Goal: Transaction & Acquisition: Purchase product/service

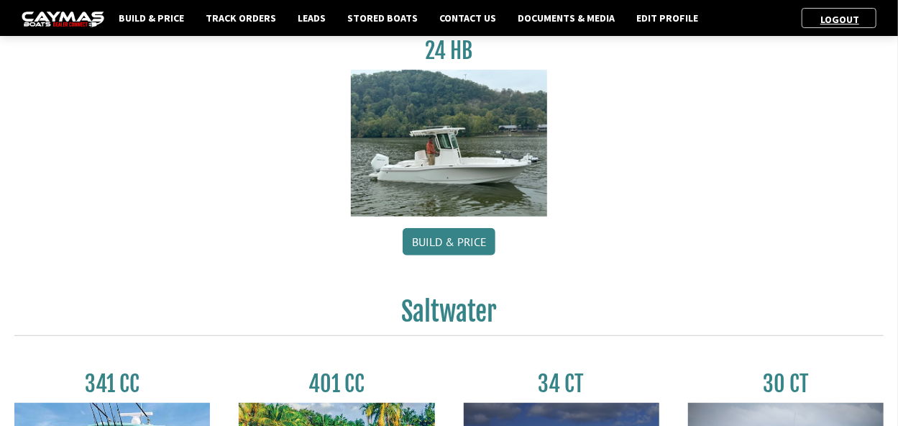
scroll to position [744, 0]
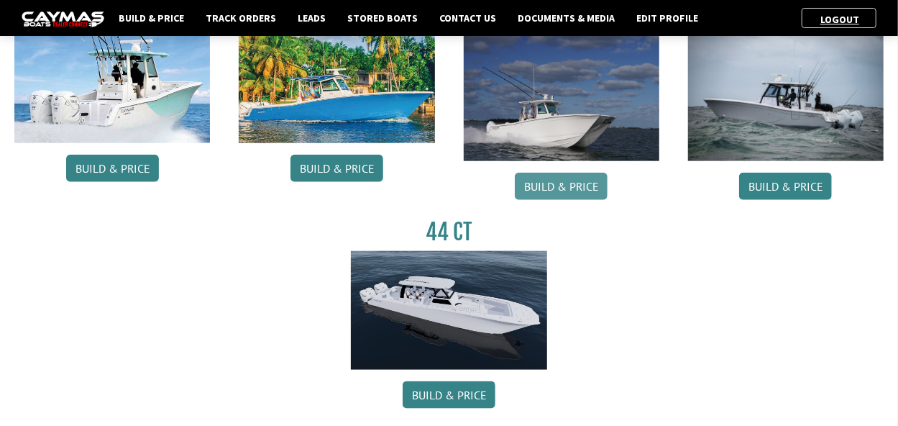
click at [557, 184] on link "Build & Price" at bounding box center [561, 186] width 93 height 27
click at [571, 200] on link "Build & Price" at bounding box center [561, 186] width 93 height 27
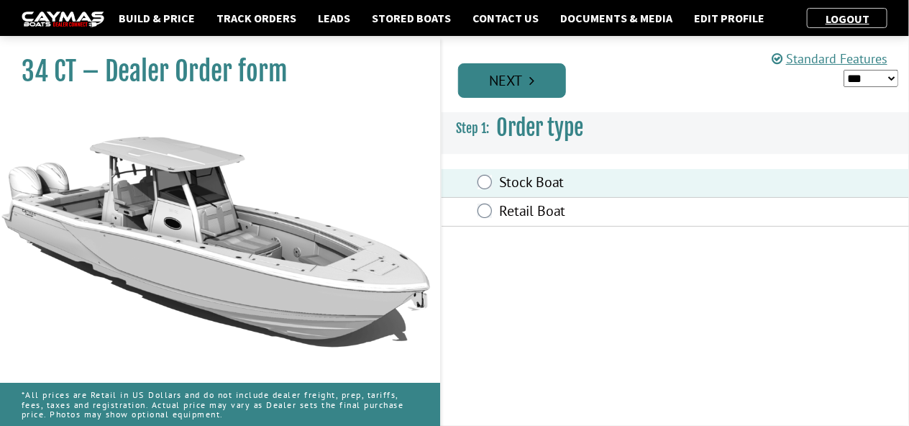
click at [520, 81] on link "Next" at bounding box center [512, 80] width 108 height 35
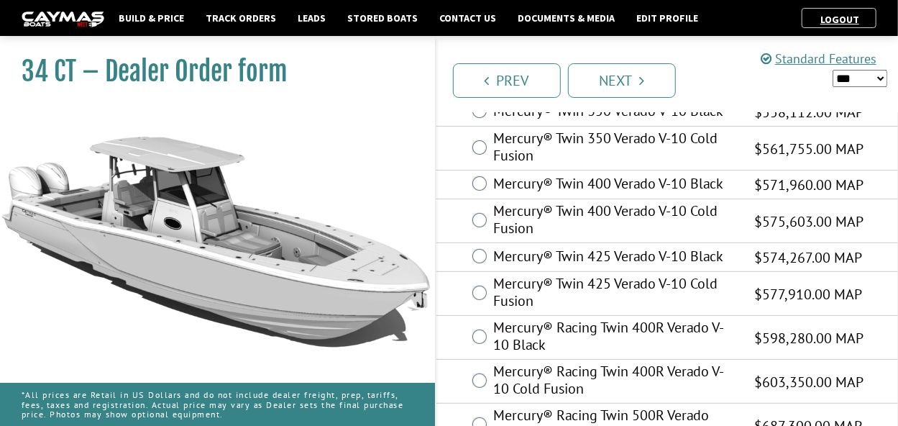
scroll to position [144, 0]
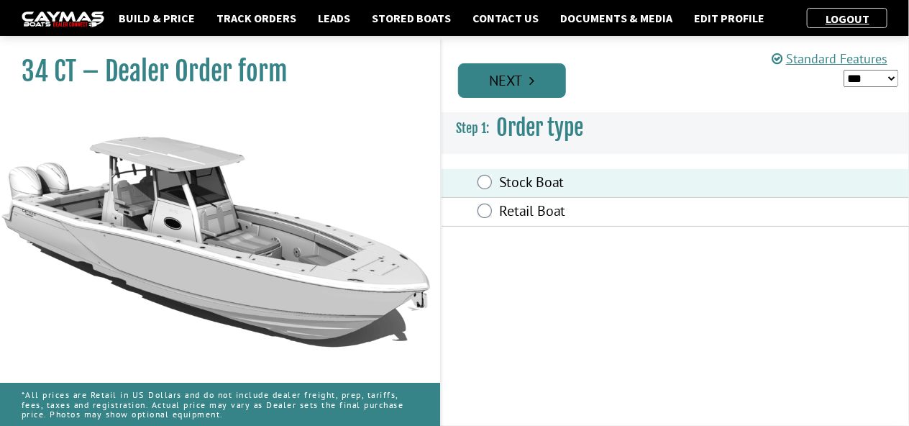
click at [497, 93] on link "Next" at bounding box center [512, 80] width 108 height 35
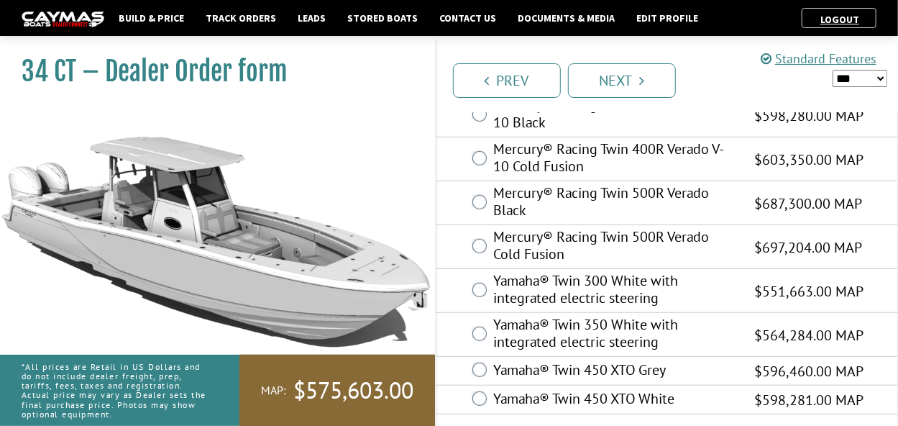
scroll to position [351, 0]
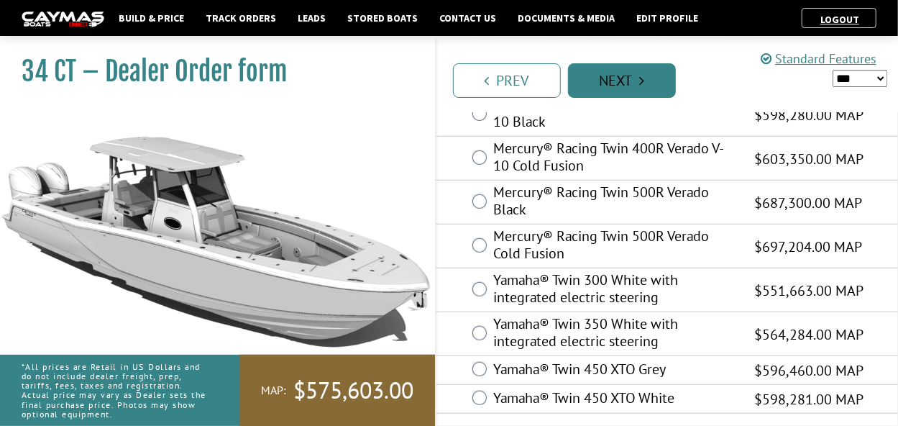
click at [624, 90] on link "Next" at bounding box center [622, 80] width 108 height 35
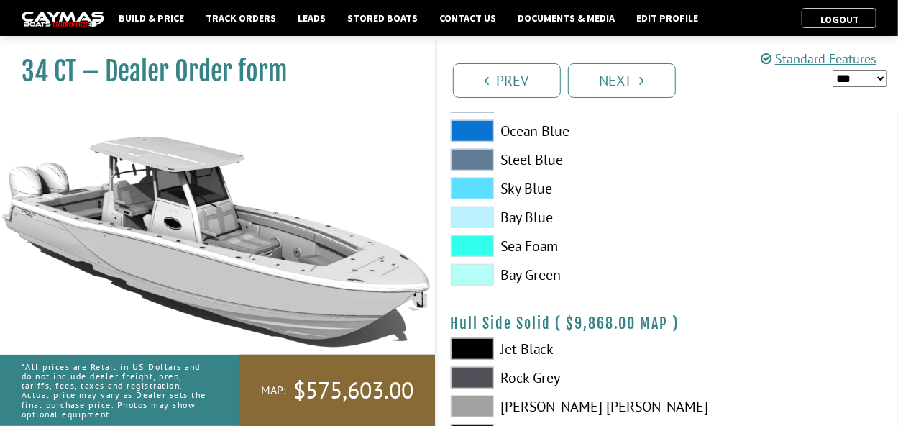
scroll to position [479, 0]
click at [477, 217] on span at bounding box center [472, 217] width 43 height 22
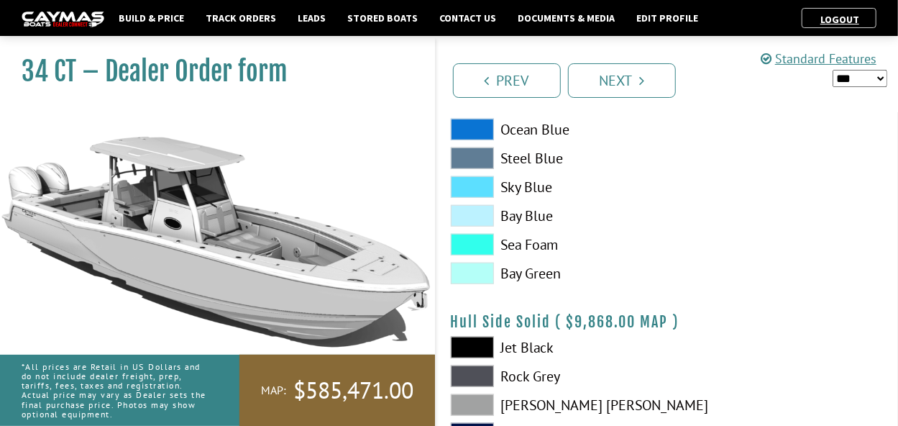
scroll to position [507, 0]
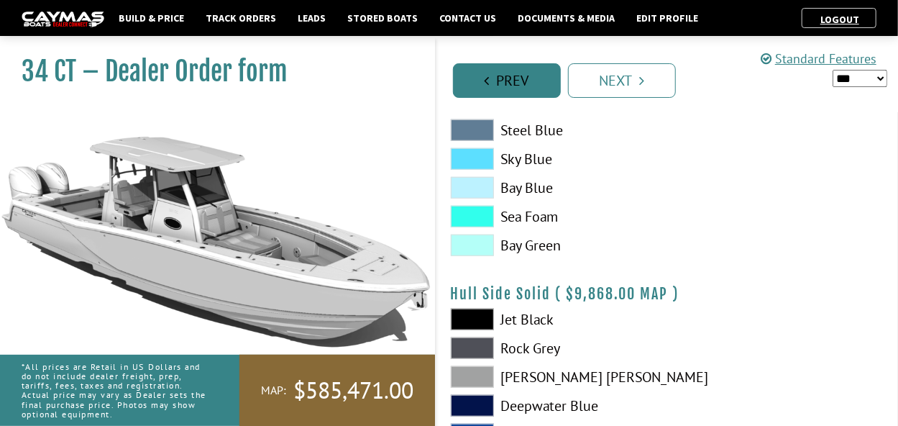
click at [496, 70] on link "Prev" at bounding box center [507, 80] width 108 height 35
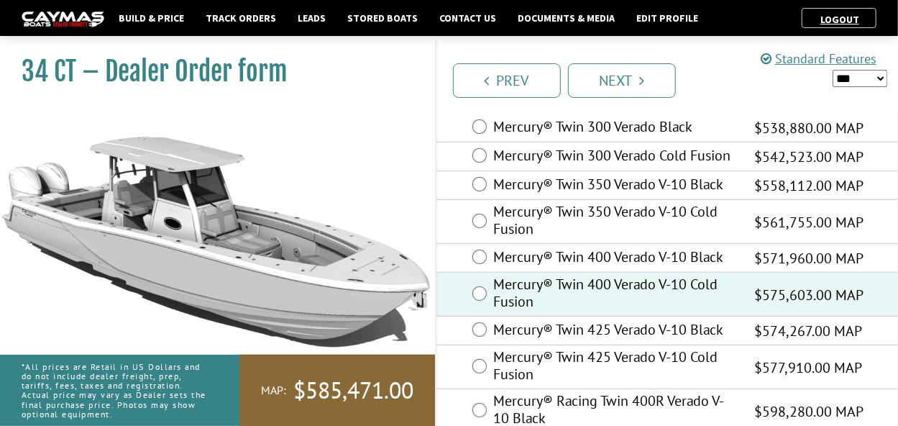
scroll to position [0, 0]
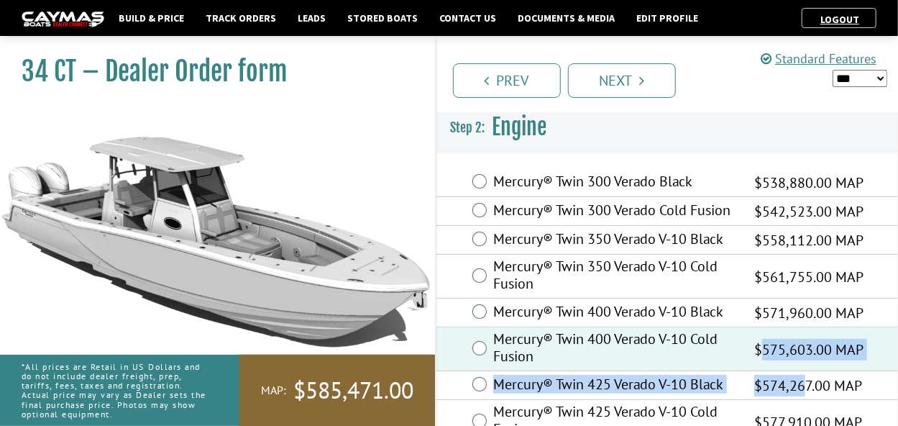
drag, startPoint x: 806, startPoint y: 388, endPoint x: 758, endPoint y: 342, distance: 66.6
click at [643, 93] on link "Next" at bounding box center [622, 80] width 108 height 35
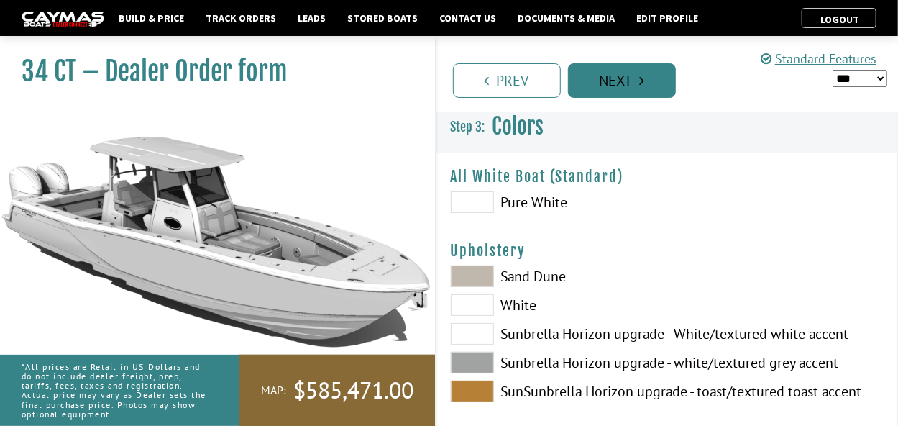
click at [653, 83] on link "Next" at bounding box center [622, 80] width 108 height 35
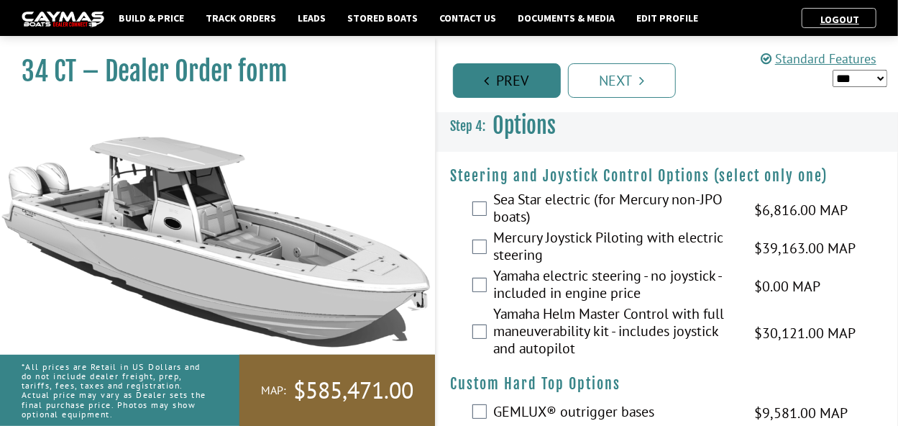
click at [530, 78] on link "Prev" at bounding box center [507, 80] width 108 height 35
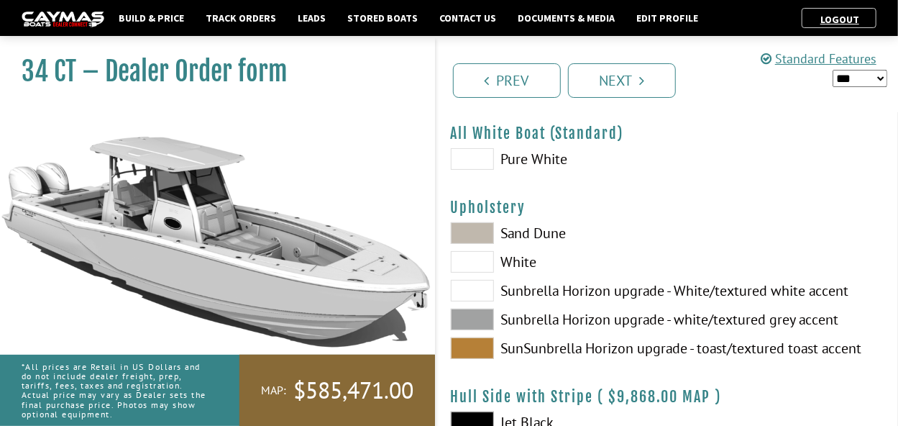
scroll to position [58, 0]
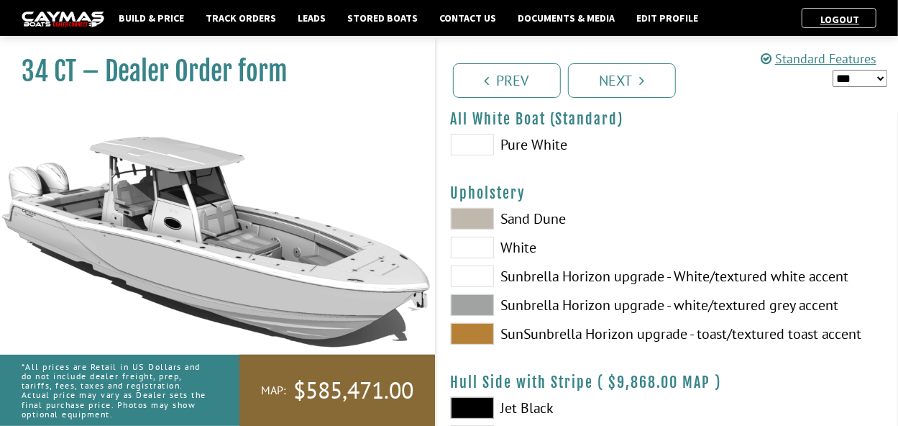
click at [477, 277] on span at bounding box center [472, 276] width 43 height 22
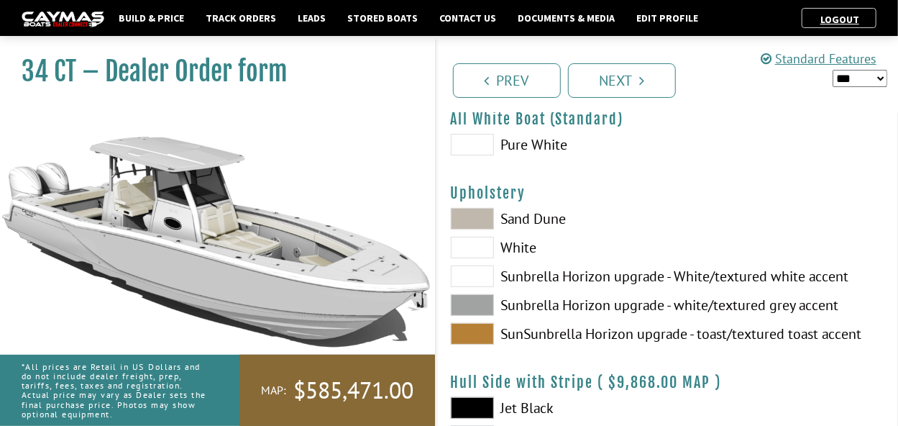
click at [487, 248] on span at bounding box center [472, 247] width 43 height 22
click at [482, 279] on span at bounding box center [472, 276] width 43 height 22
click at [469, 331] on span at bounding box center [472, 334] width 43 height 22
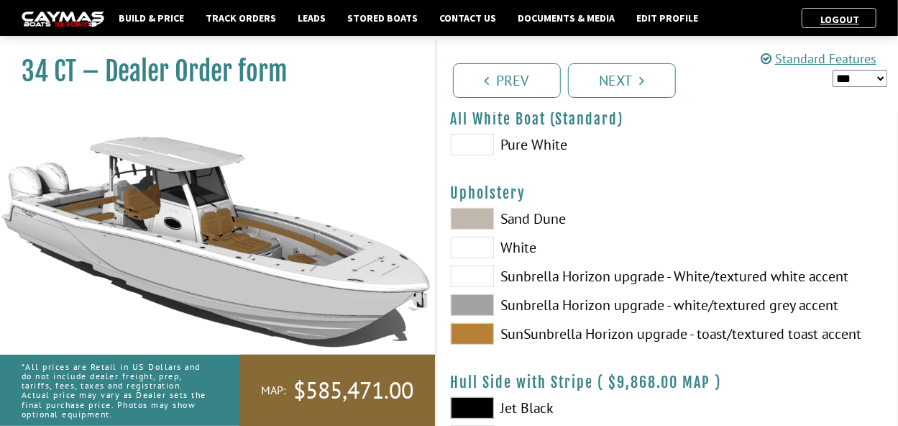
click at [484, 246] on span at bounding box center [472, 247] width 43 height 22
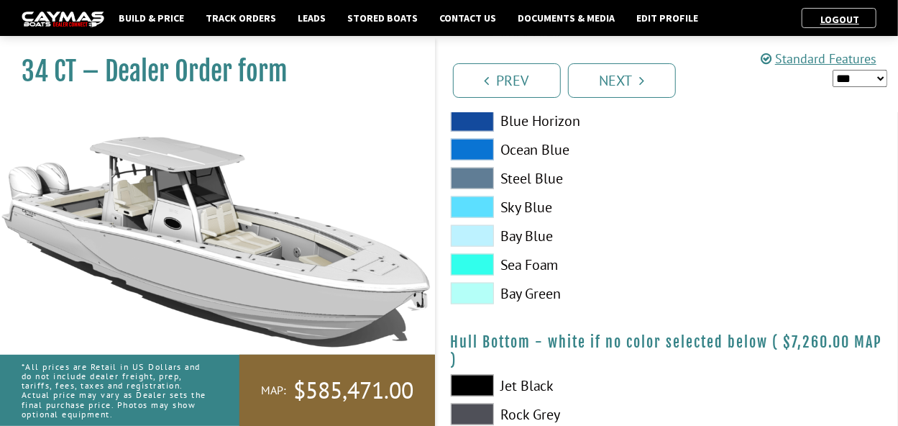
scroll to position [827, 0]
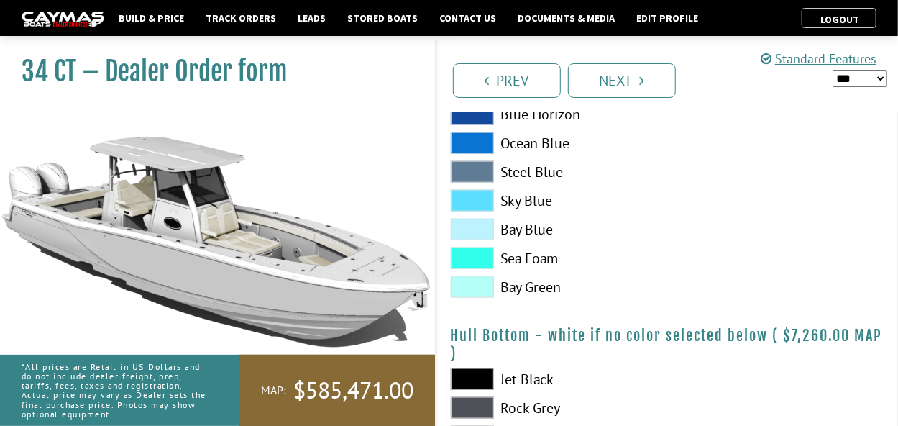
click at [474, 233] on span at bounding box center [472, 230] width 43 height 22
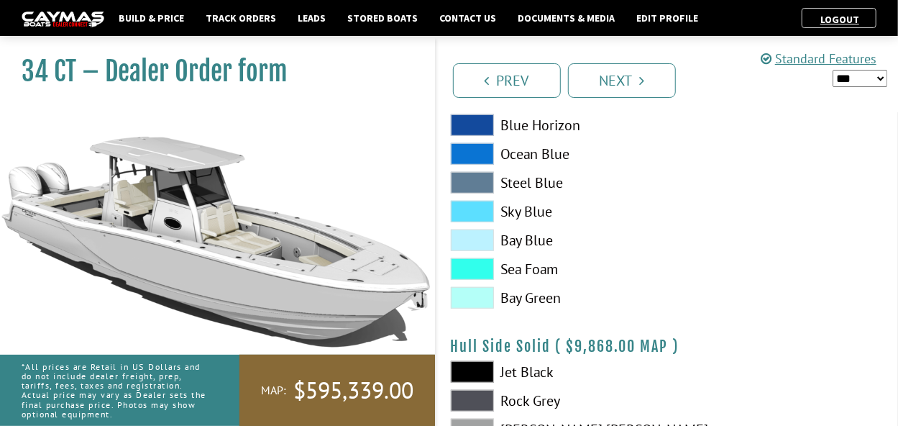
click at [489, 246] on span at bounding box center [472, 240] width 43 height 22
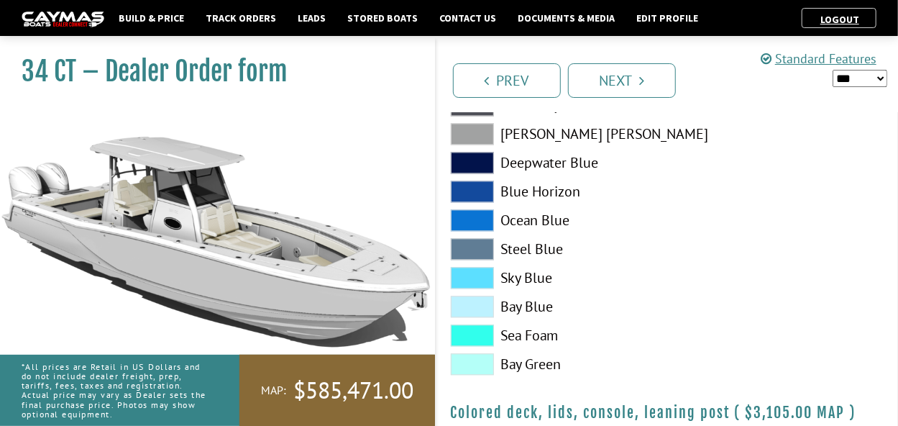
scroll to position [1519, 0]
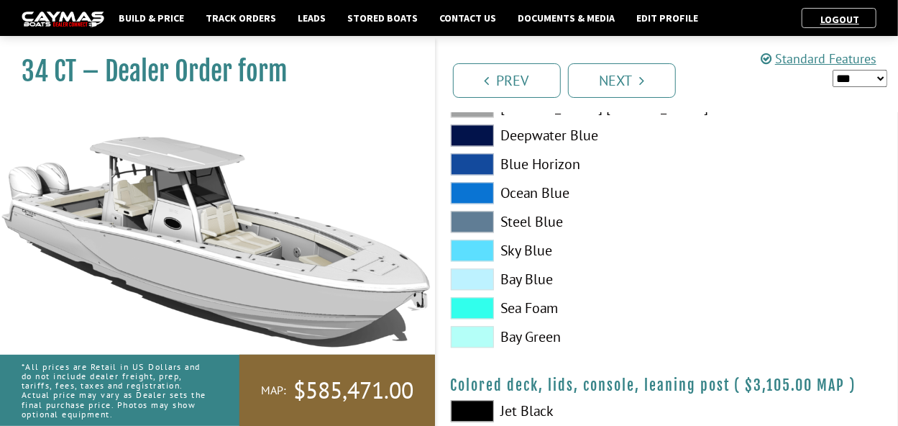
click at [472, 285] on span at bounding box center [472, 279] width 43 height 22
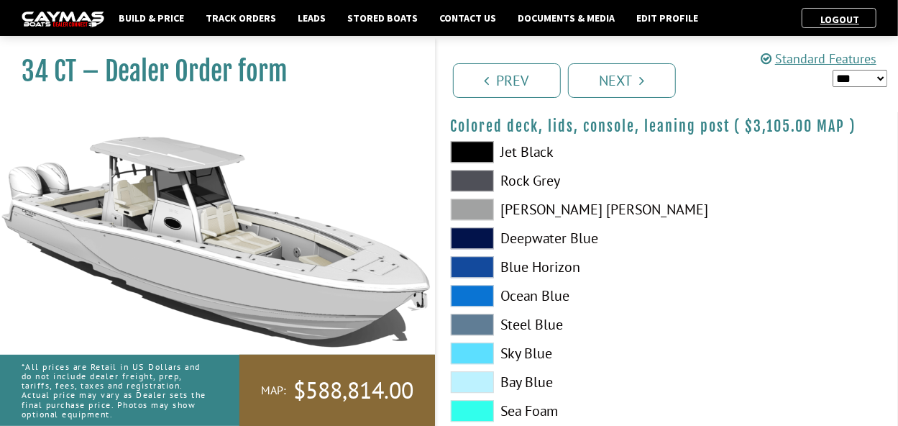
scroll to position [1806, 0]
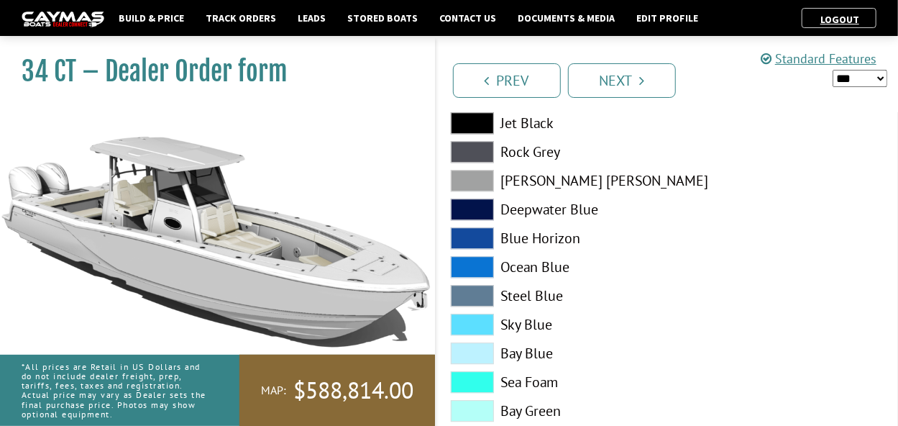
click at [474, 359] on span at bounding box center [472, 353] width 43 height 22
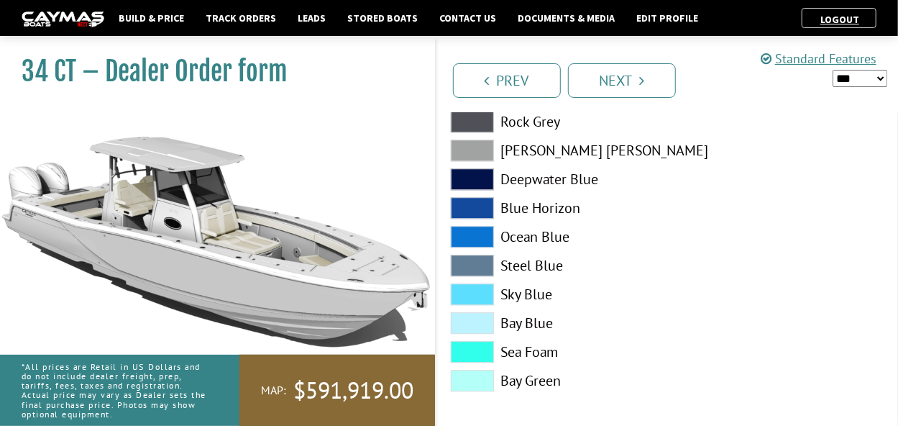
scroll to position [1847, 0]
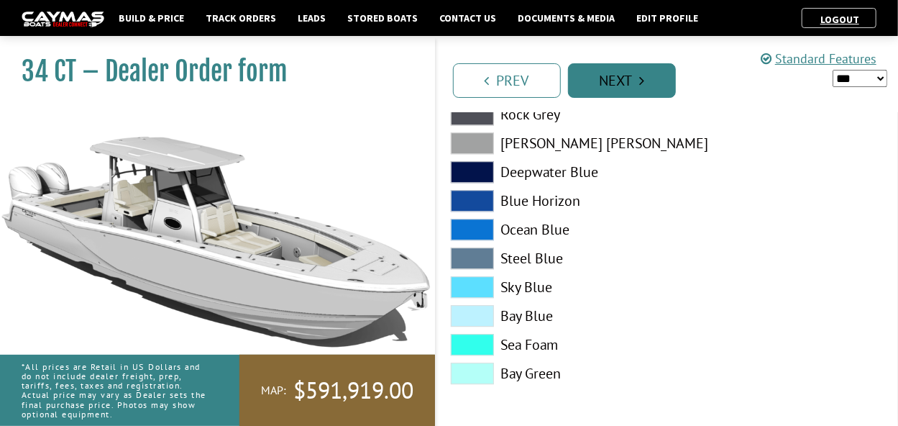
click at [615, 76] on link "Next" at bounding box center [622, 80] width 108 height 35
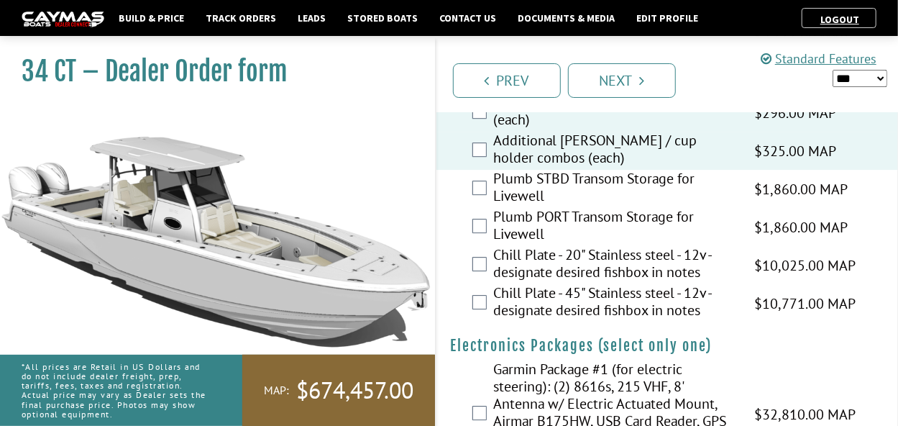
scroll to position [2051, 0]
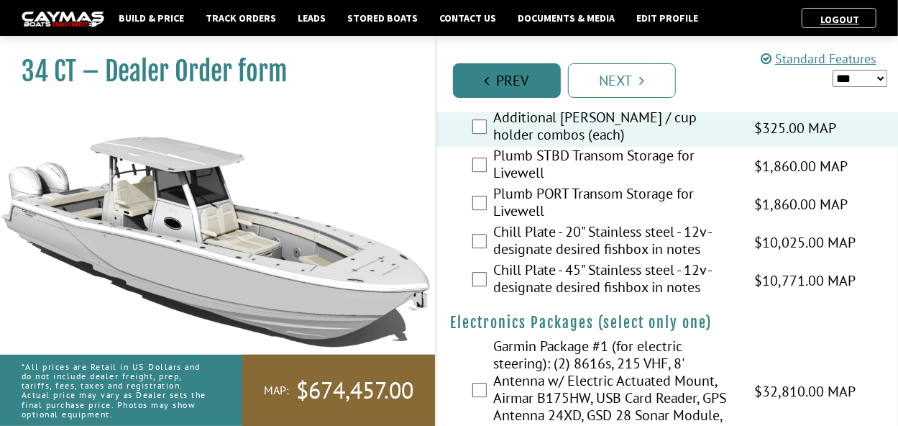
click at [543, 91] on link "Prev" at bounding box center [507, 80] width 108 height 35
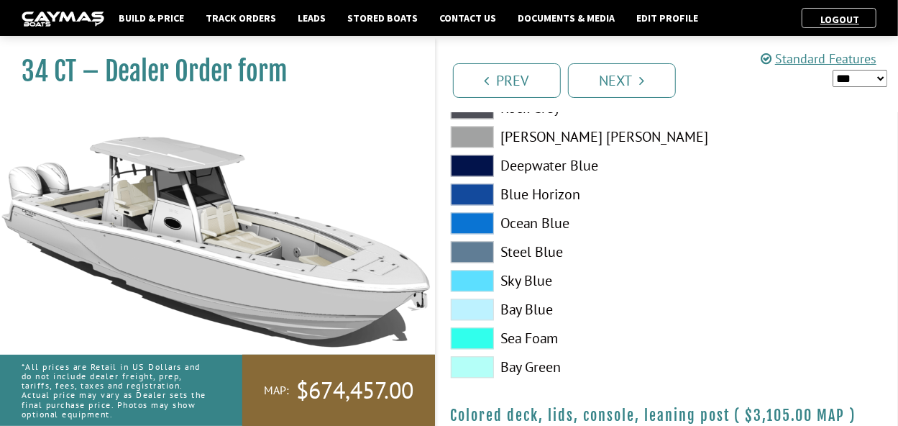
scroll to position [1847, 0]
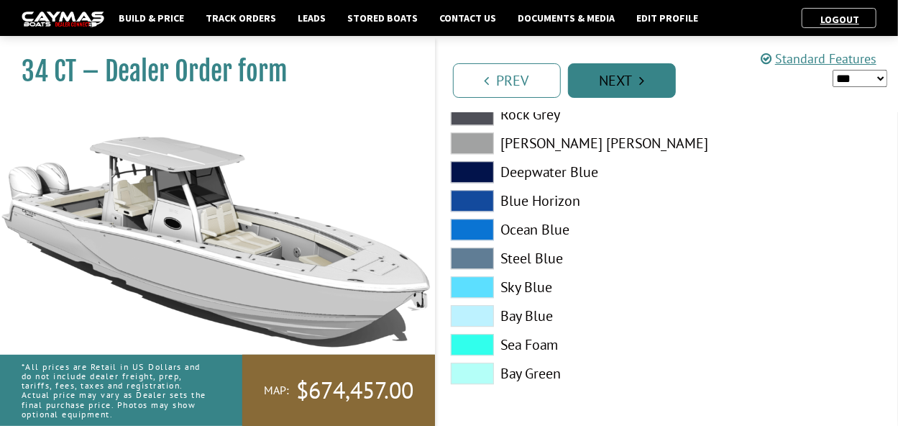
click at [655, 91] on link "Next" at bounding box center [622, 80] width 108 height 35
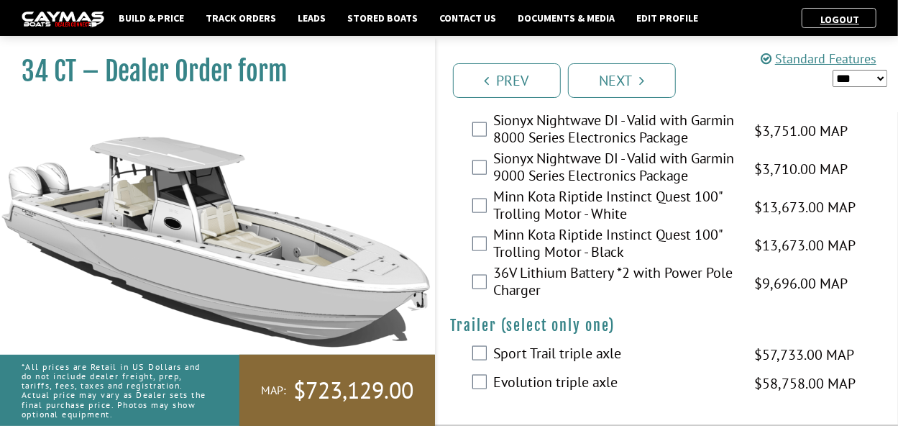
scroll to position [3548, 0]
click at [617, 81] on link "Next" at bounding box center [622, 80] width 108 height 35
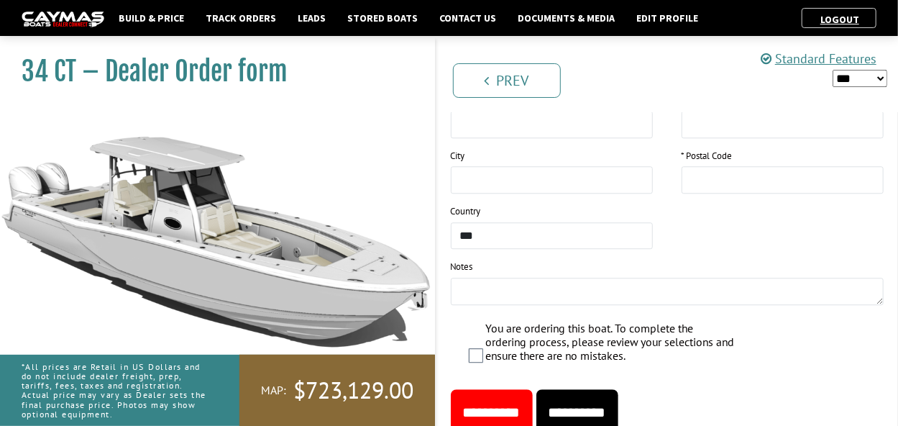
scroll to position [1696, 0]
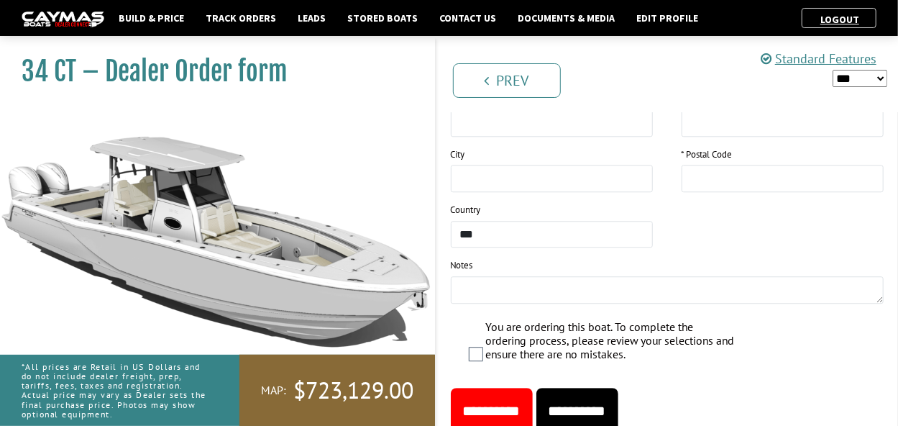
click at [882, 77] on select "*** ****** ******" at bounding box center [859, 78] width 55 height 17
select select "*"
click at [832, 70] on select "*** ****** ******" at bounding box center [859, 78] width 55 height 17
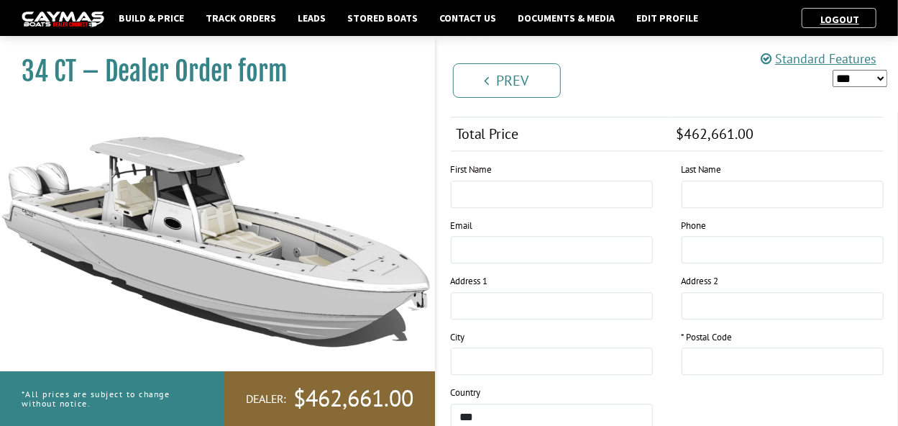
scroll to position [1647, 0]
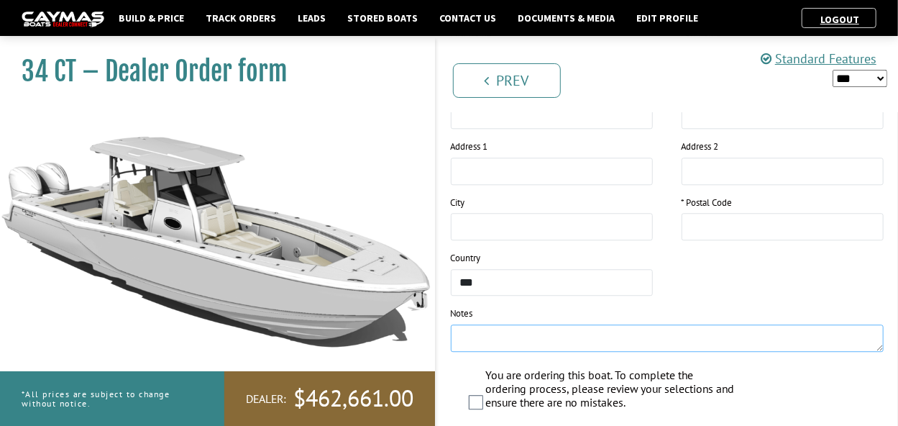
click at [498, 324] on textarea at bounding box center [667, 337] width 433 height 27
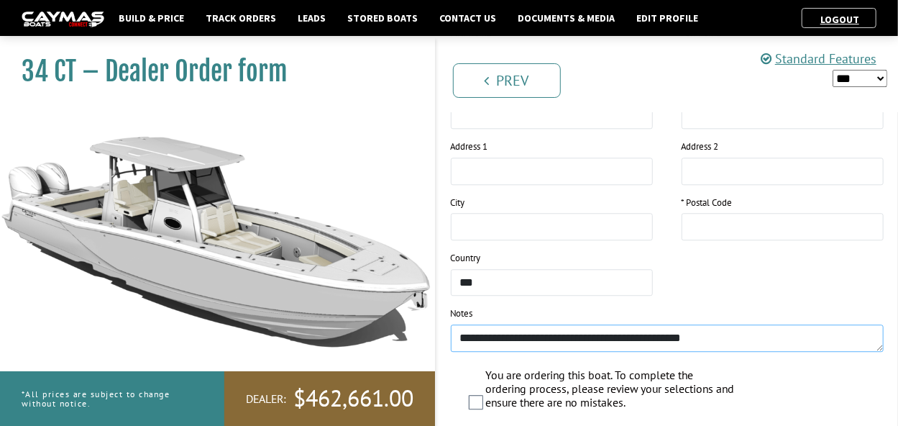
click at [673, 324] on textarea "**********" at bounding box center [667, 337] width 433 height 27
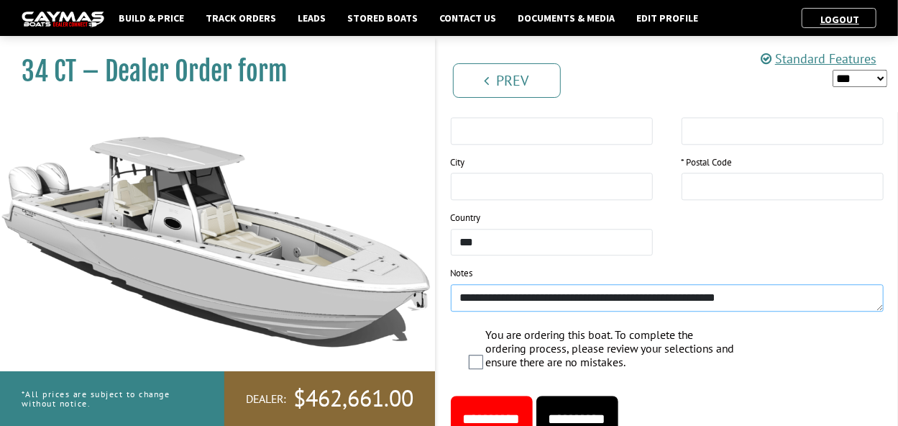
scroll to position [1704, 0]
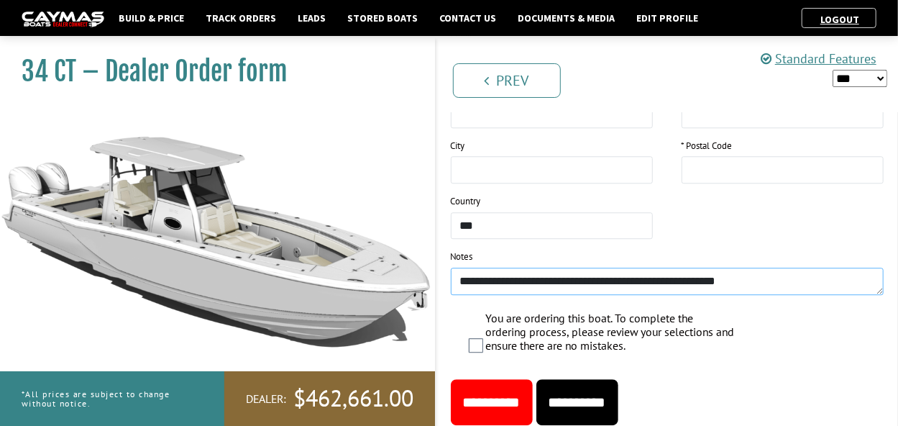
type textarea "**********"
click at [618, 379] on input "**********" at bounding box center [577, 402] width 82 height 46
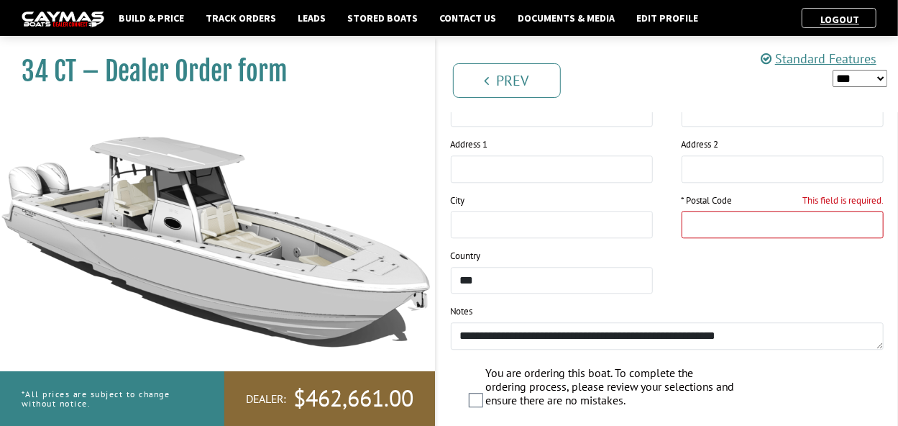
scroll to position [1647, 0]
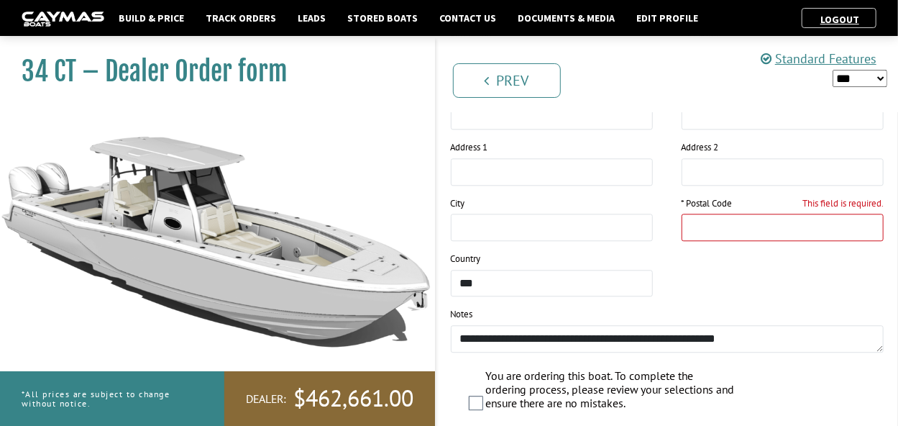
click at [718, 213] on input "This field is required." at bounding box center [782, 226] width 202 height 27
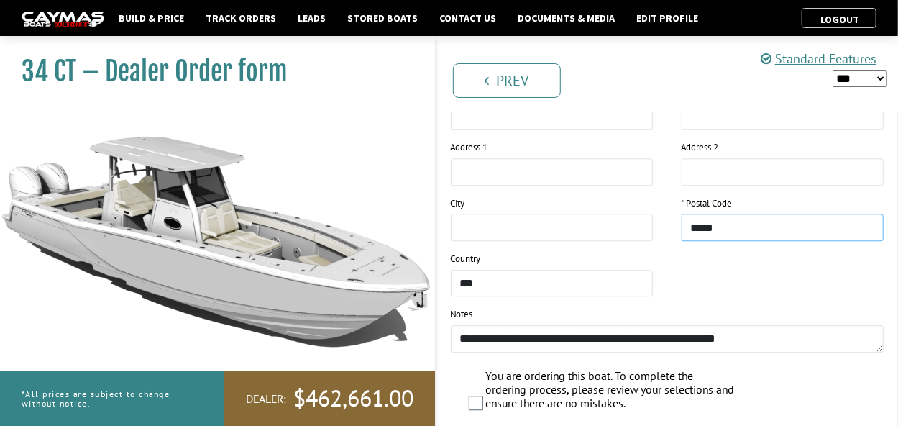
scroll to position [1675, 0]
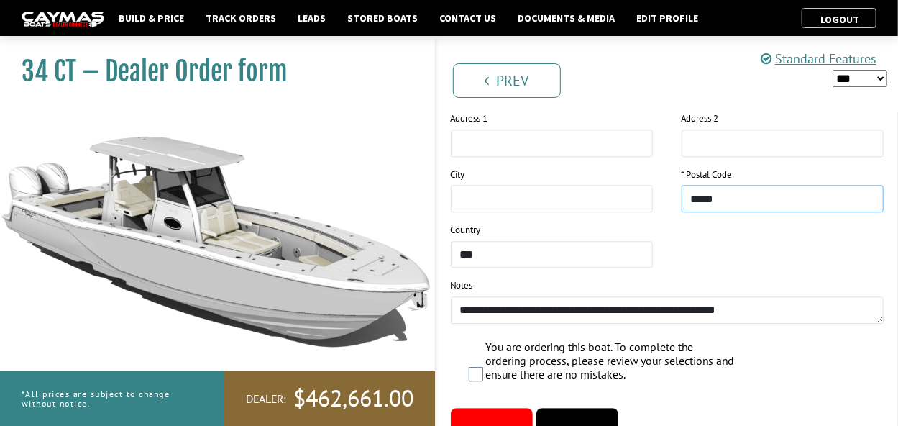
type input "*****"
click at [618, 408] on input "**********" at bounding box center [577, 431] width 82 height 46
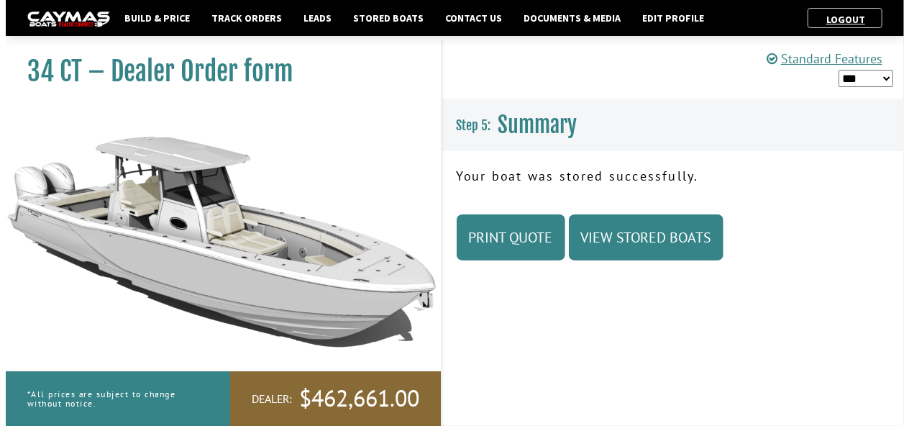
scroll to position [0, 0]
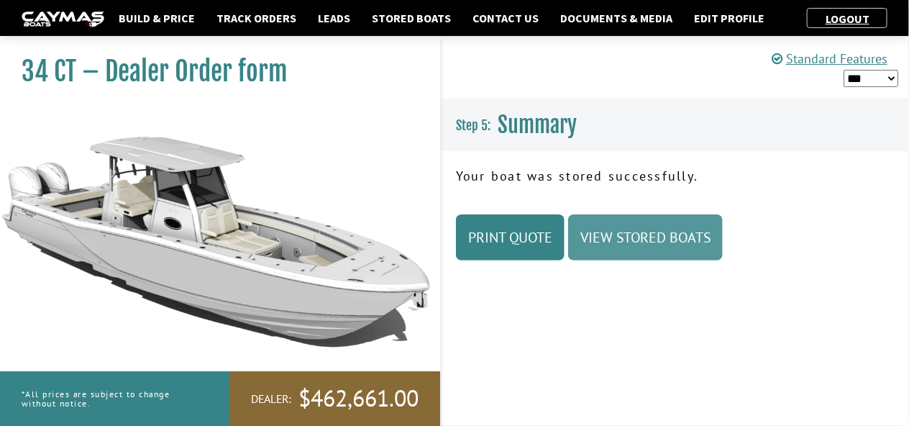
click at [640, 239] on link "View Stored Boats" at bounding box center [645, 237] width 155 height 46
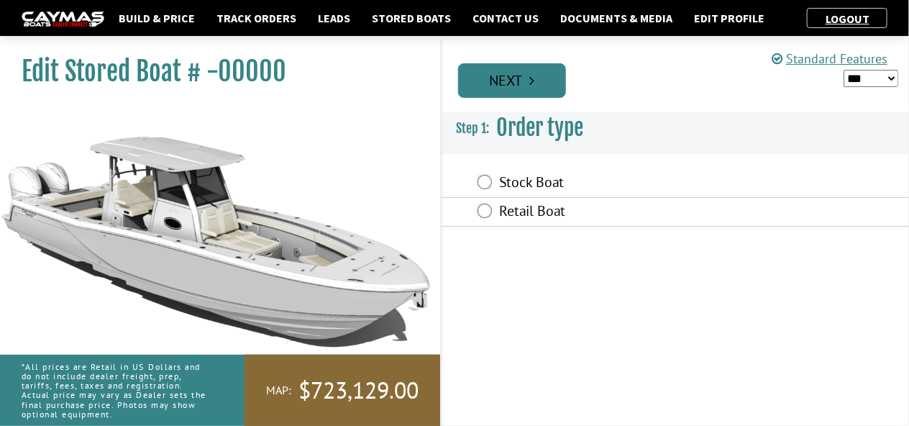
click at [515, 79] on link "Next" at bounding box center [512, 80] width 108 height 35
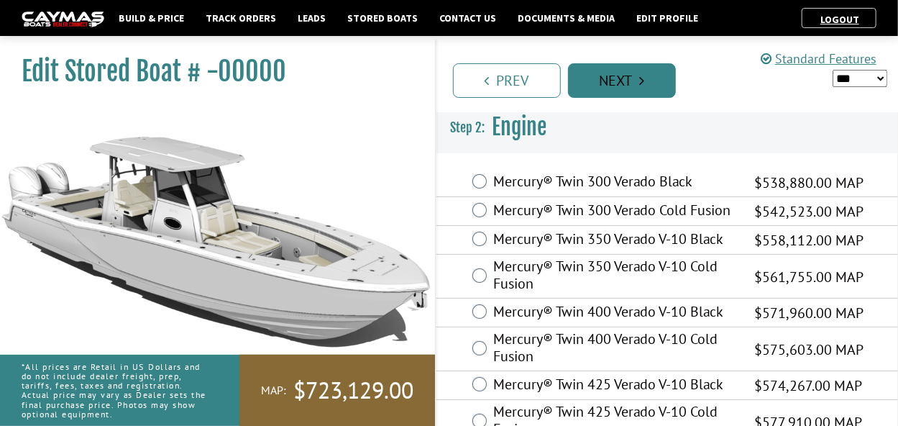
click at [604, 80] on link "Next" at bounding box center [622, 80] width 108 height 35
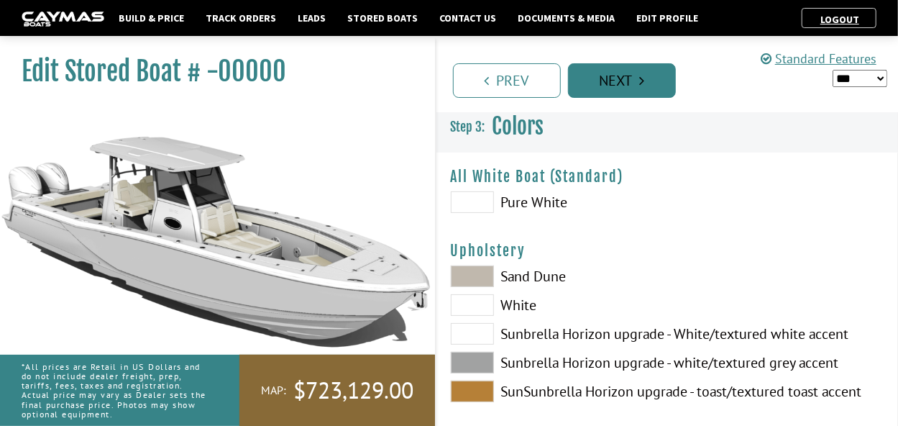
click at [604, 80] on link "Next" at bounding box center [622, 80] width 108 height 35
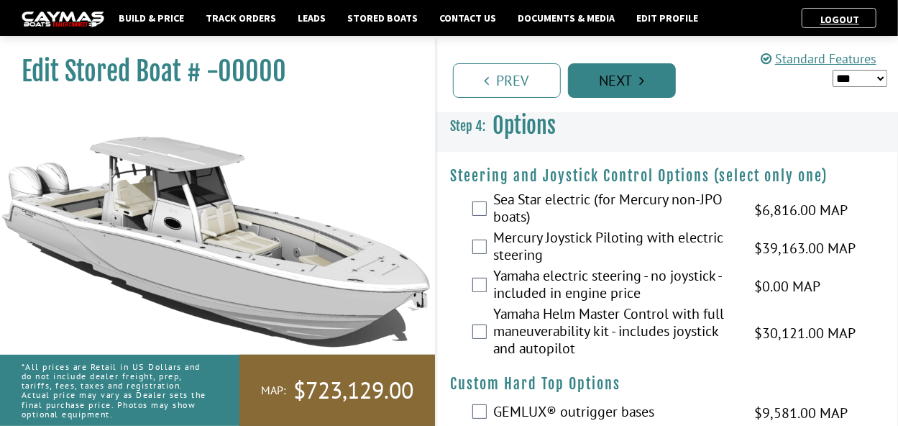
click at [604, 80] on link "Next" at bounding box center [622, 80] width 108 height 35
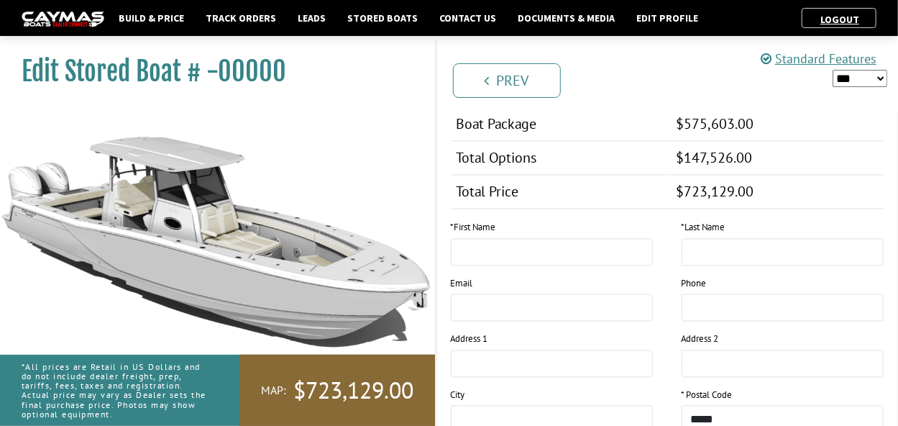
scroll to position [1282, 0]
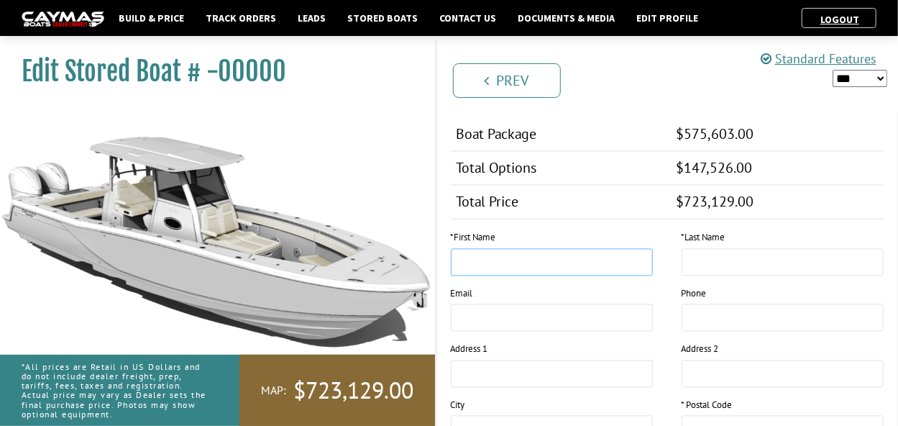
click at [497, 249] on input "text" at bounding box center [552, 262] width 202 height 27
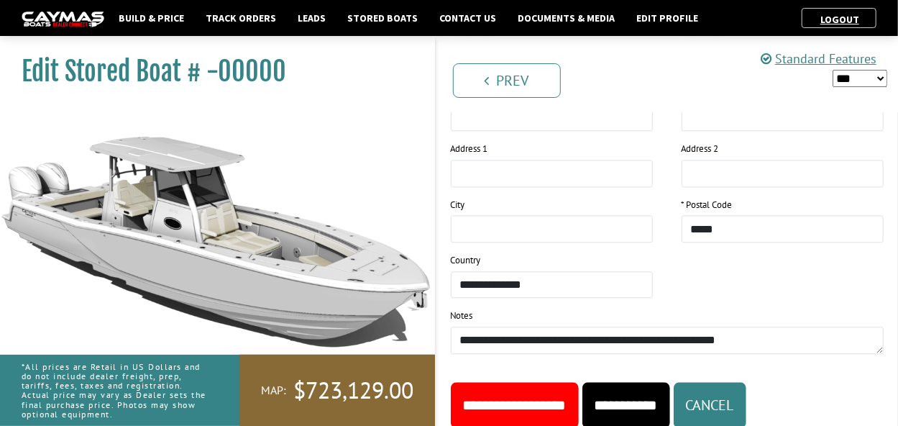
scroll to position [1486, 0]
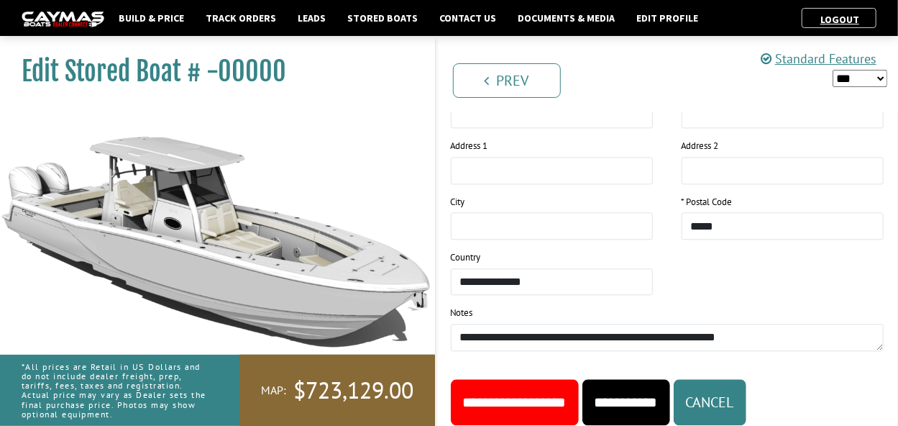
type input "**********"
click at [550, 379] on input "**********" at bounding box center [515, 402] width 128 height 46
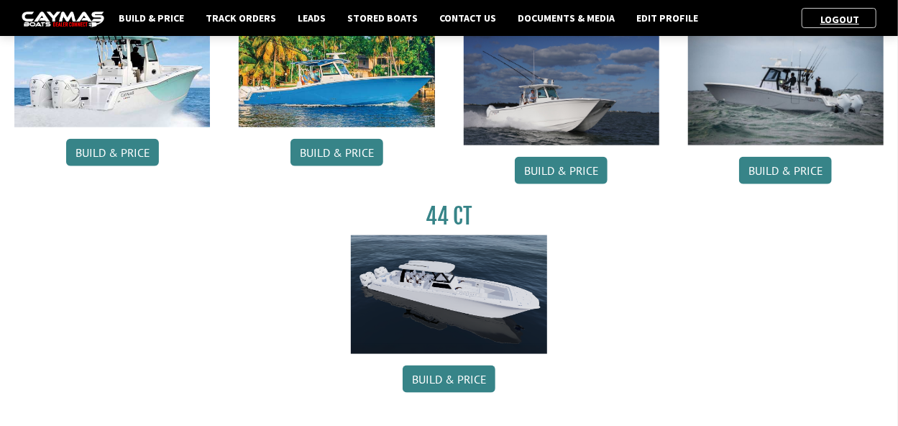
scroll to position [774, 0]
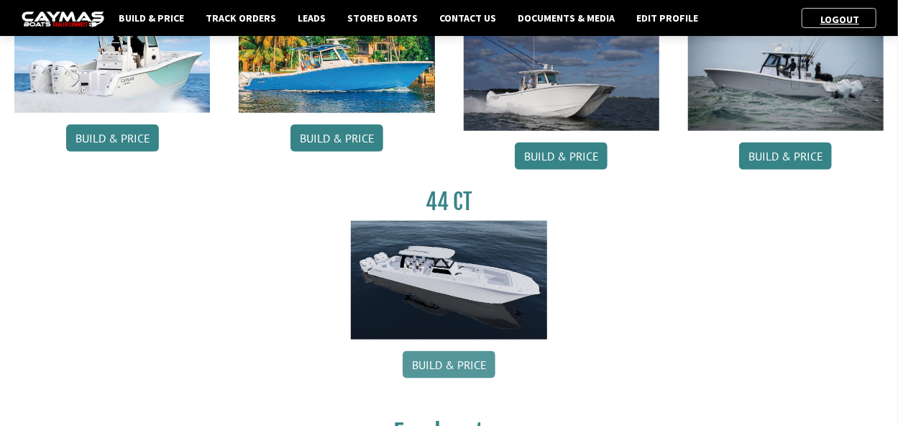
click at [427, 362] on link "Build & Price" at bounding box center [449, 364] width 93 height 27
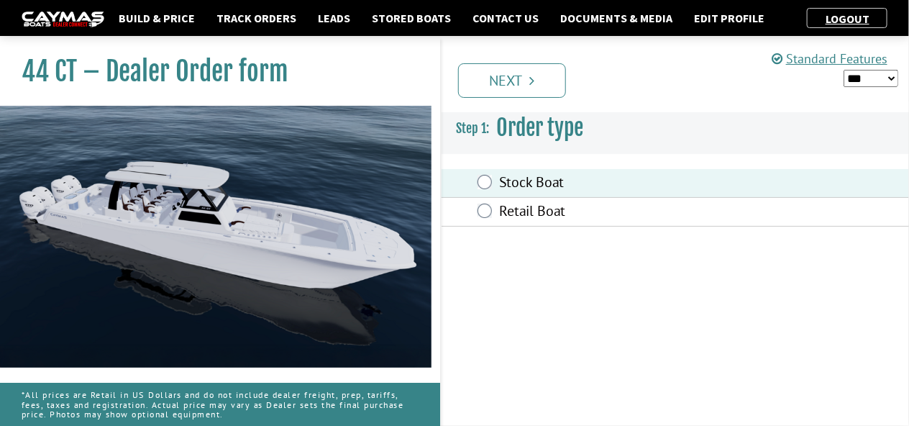
click at [903, 368] on div "Standard Features *** ****** ****** Standard Features CAYMAS 44 CT SPECIFICATIO…" at bounding box center [688, 231] width 469 height 388
click at [511, 75] on link "Next" at bounding box center [512, 80] width 108 height 35
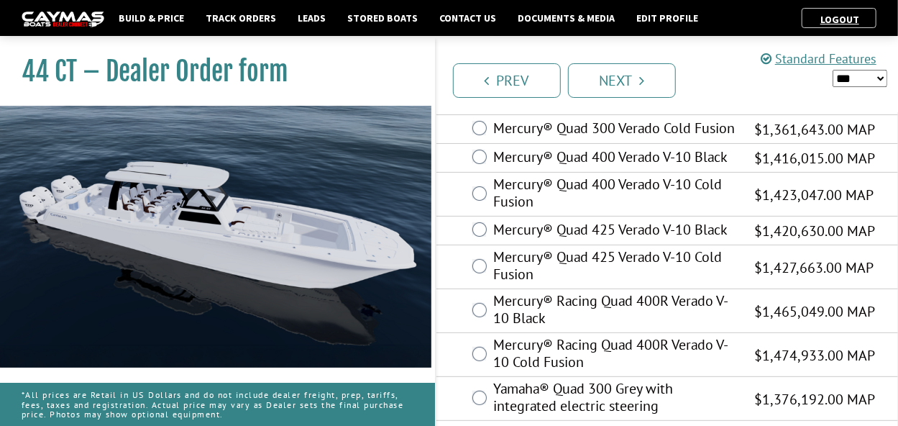
scroll to position [114, 0]
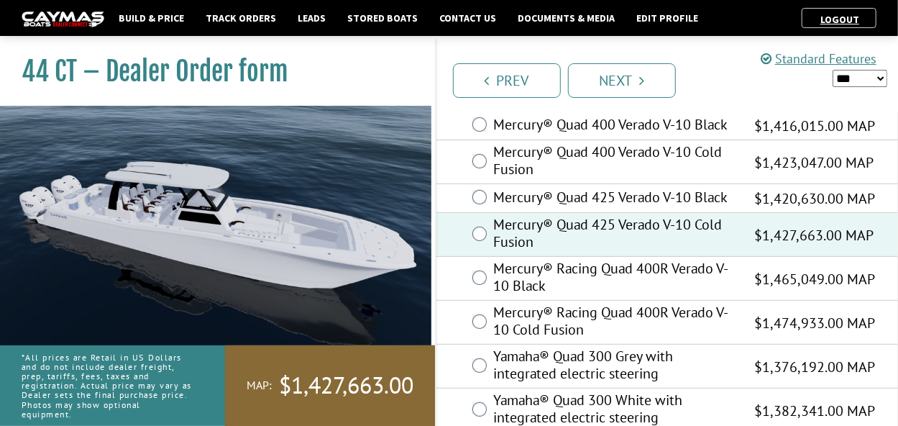
click at [883, 75] on select "*** ****** ******" at bounding box center [859, 78] width 55 height 17
select select "*"
click at [832, 70] on select "*** ****** ******" at bounding box center [859, 78] width 55 height 17
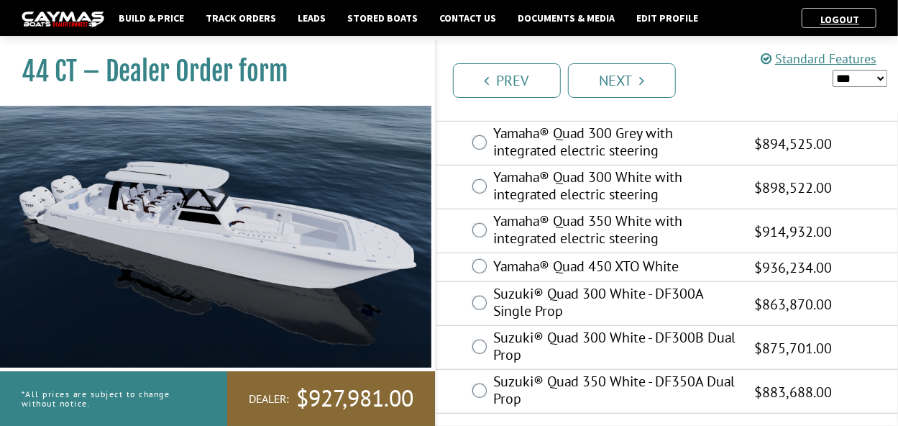
scroll to position [352, 0]
click at [661, 75] on link "Next" at bounding box center [622, 80] width 108 height 35
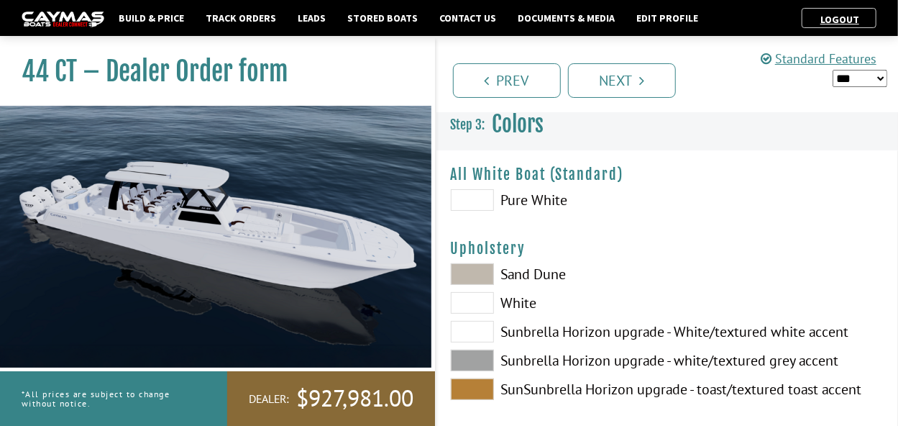
scroll to position [0, 0]
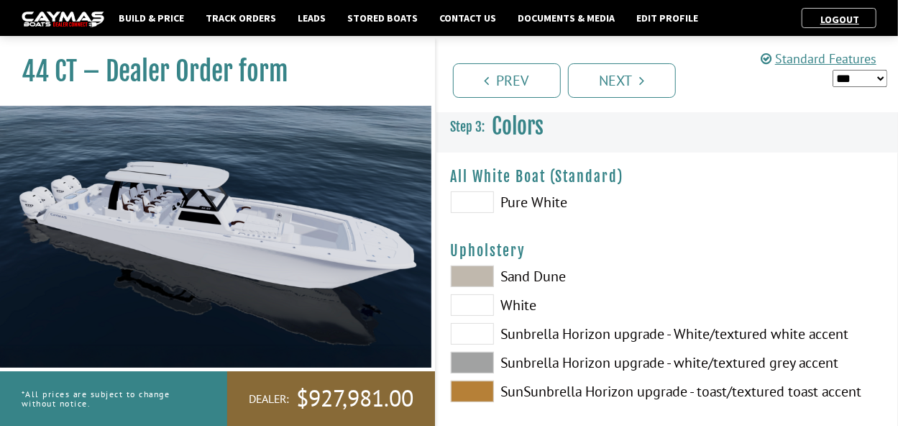
click at [541, 387] on label "SunSunbrella Horizon upgrade - toast/textured toast accent" at bounding box center [552, 391] width 202 height 22
click at [480, 390] on span at bounding box center [472, 391] width 43 height 22
click at [469, 390] on span at bounding box center [472, 391] width 43 height 22
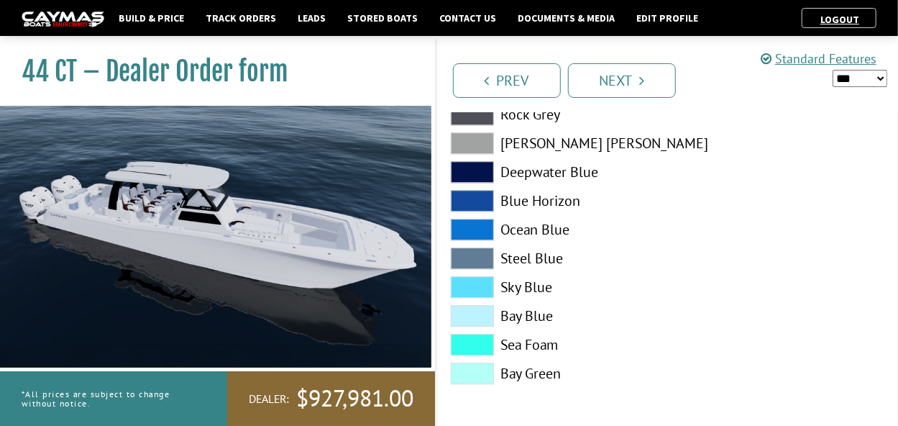
scroll to position [1829, 0]
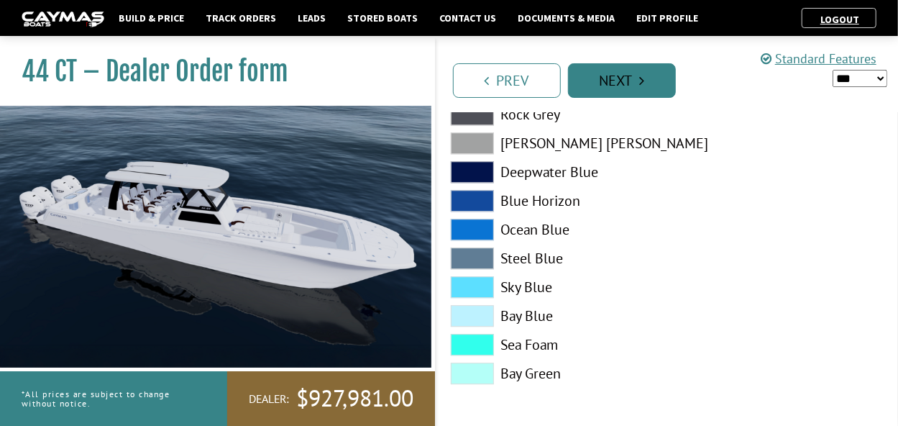
click at [653, 84] on link "Next" at bounding box center [622, 80] width 108 height 35
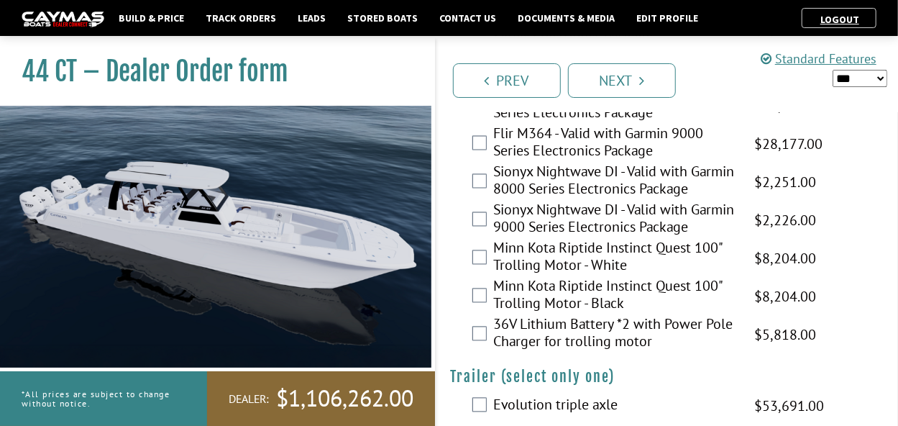
scroll to position [3886, 0]
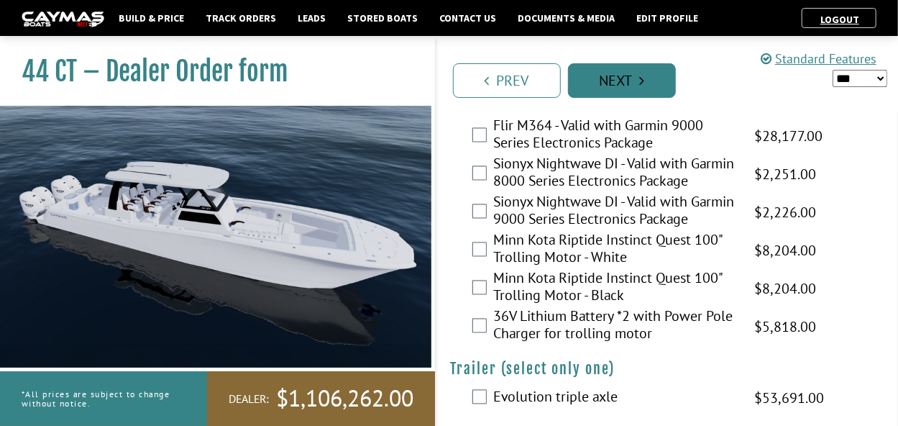
click at [619, 85] on link "Next" at bounding box center [622, 80] width 108 height 35
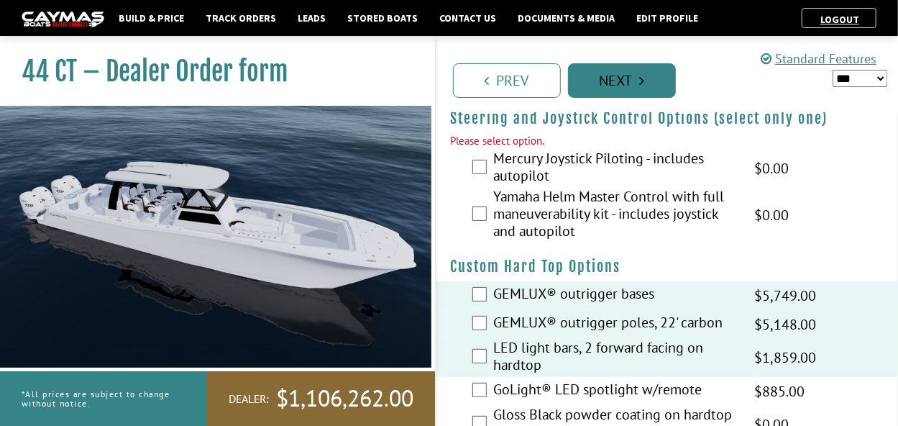
scroll to position [47, 0]
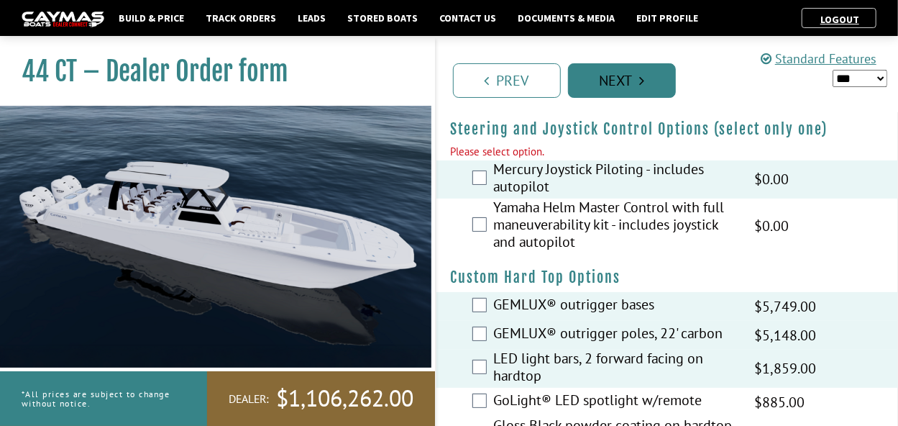
click at [623, 81] on link "Next" at bounding box center [622, 80] width 108 height 35
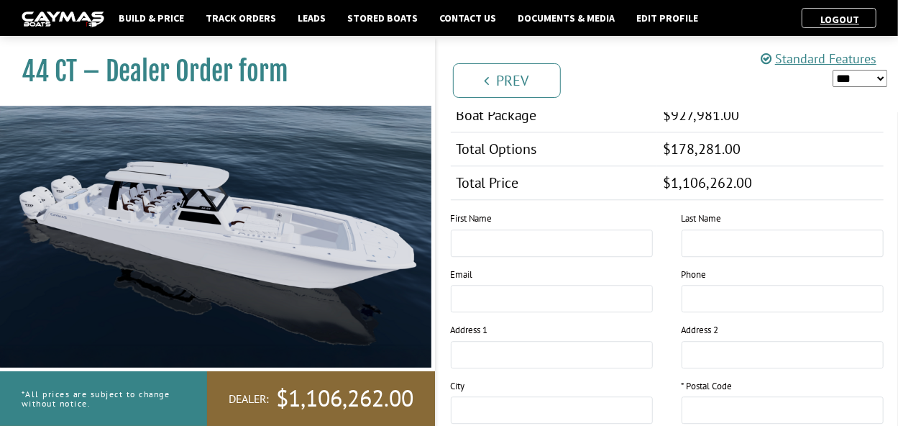
scroll to position [1686, 0]
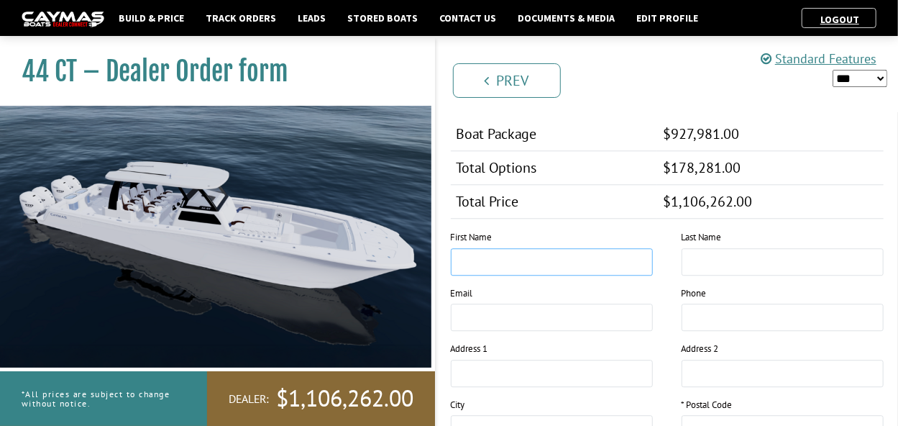
click at [507, 248] on input "text" at bounding box center [552, 261] width 202 height 27
type input "**********"
click at [719, 415] on input "text" at bounding box center [782, 428] width 202 height 27
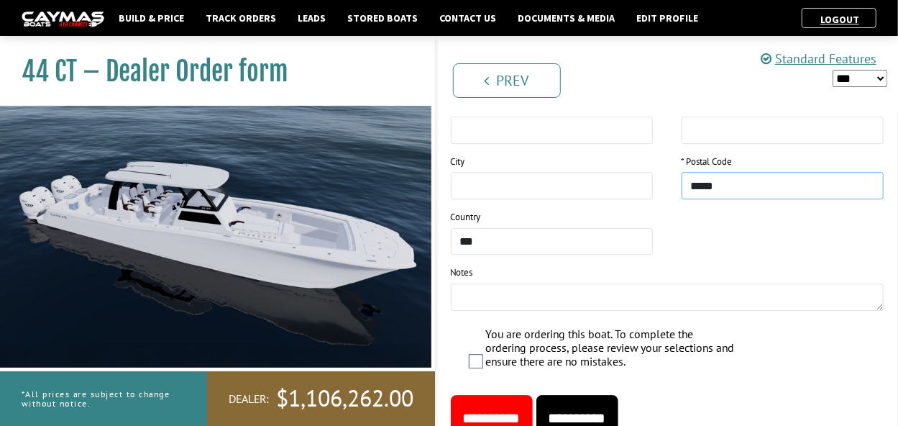
scroll to position [1944, 0]
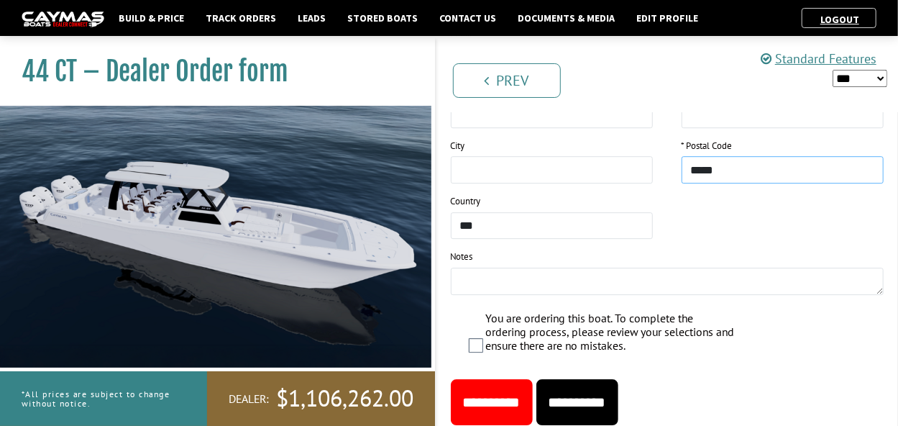
type input "*****"
click at [618, 379] on input "**********" at bounding box center [577, 402] width 82 height 46
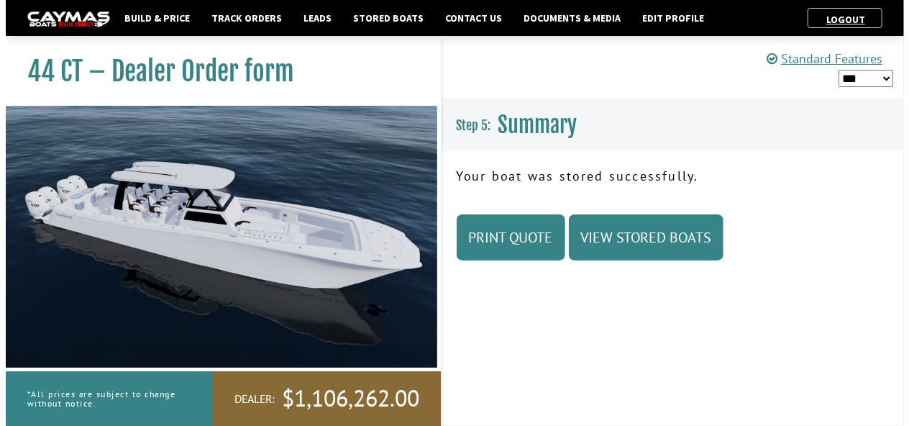
scroll to position [0, 0]
